Goal: Check status: Check status

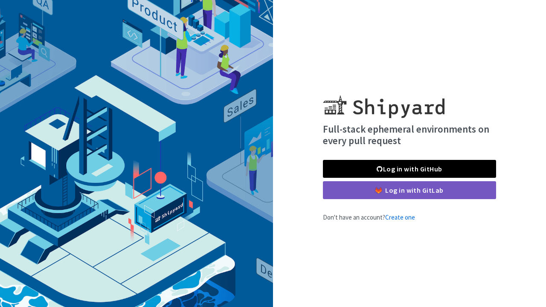
click at [387, 172] on link "Log in with GitHub" at bounding box center [409, 169] width 173 height 18
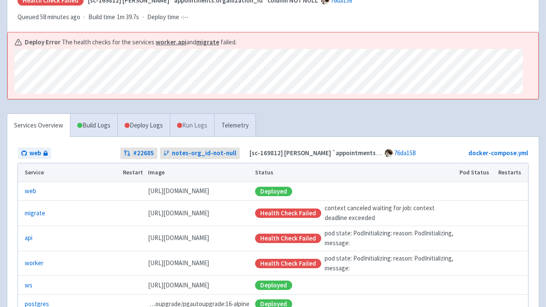
scroll to position [133, 0]
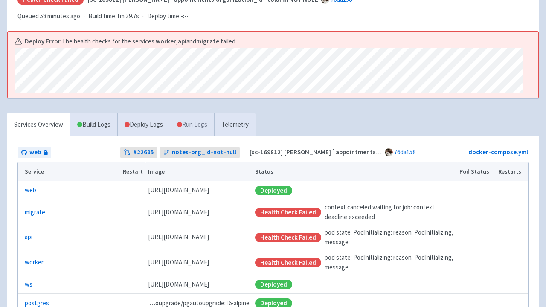
click at [194, 113] on link "Run Logs" at bounding box center [192, 124] width 44 height 23
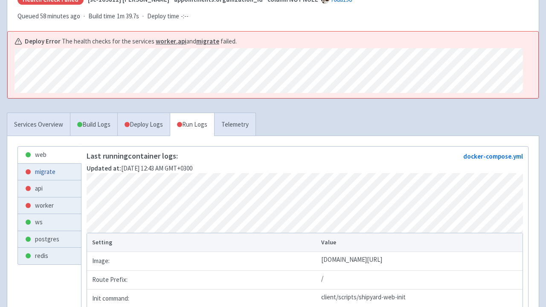
click at [52, 164] on link "migrate" at bounding box center [49, 172] width 63 height 17
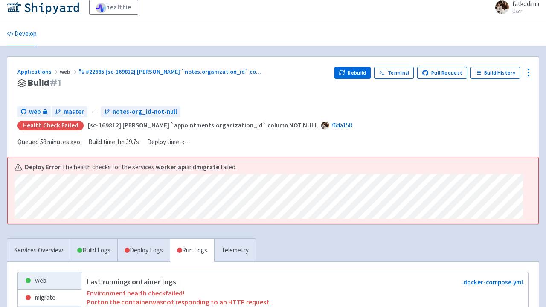
scroll to position [6, 0]
